Goal: Navigation & Orientation: Find specific page/section

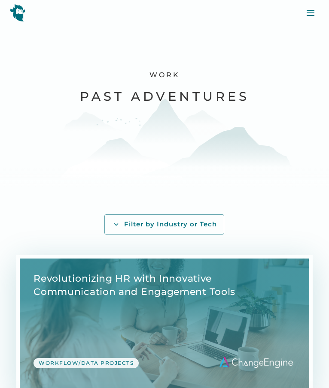
click at [251, 110] on div "Work Past Adventures" at bounding box center [164, 106] width 329 height 163
click at [15, 12] on img at bounding box center [17, 13] width 15 height 18
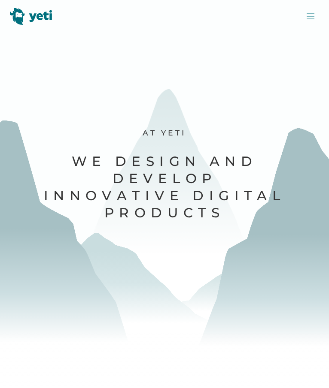
click at [313, 17] on img at bounding box center [310, 16] width 10 height 10
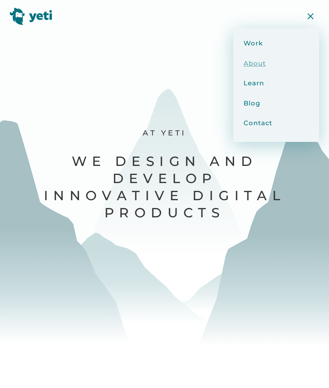
click at [274, 59] on div "About" at bounding box center [277, 64] width 69 height 10
